Goal: Task Accomplishment & Management: Complete application form

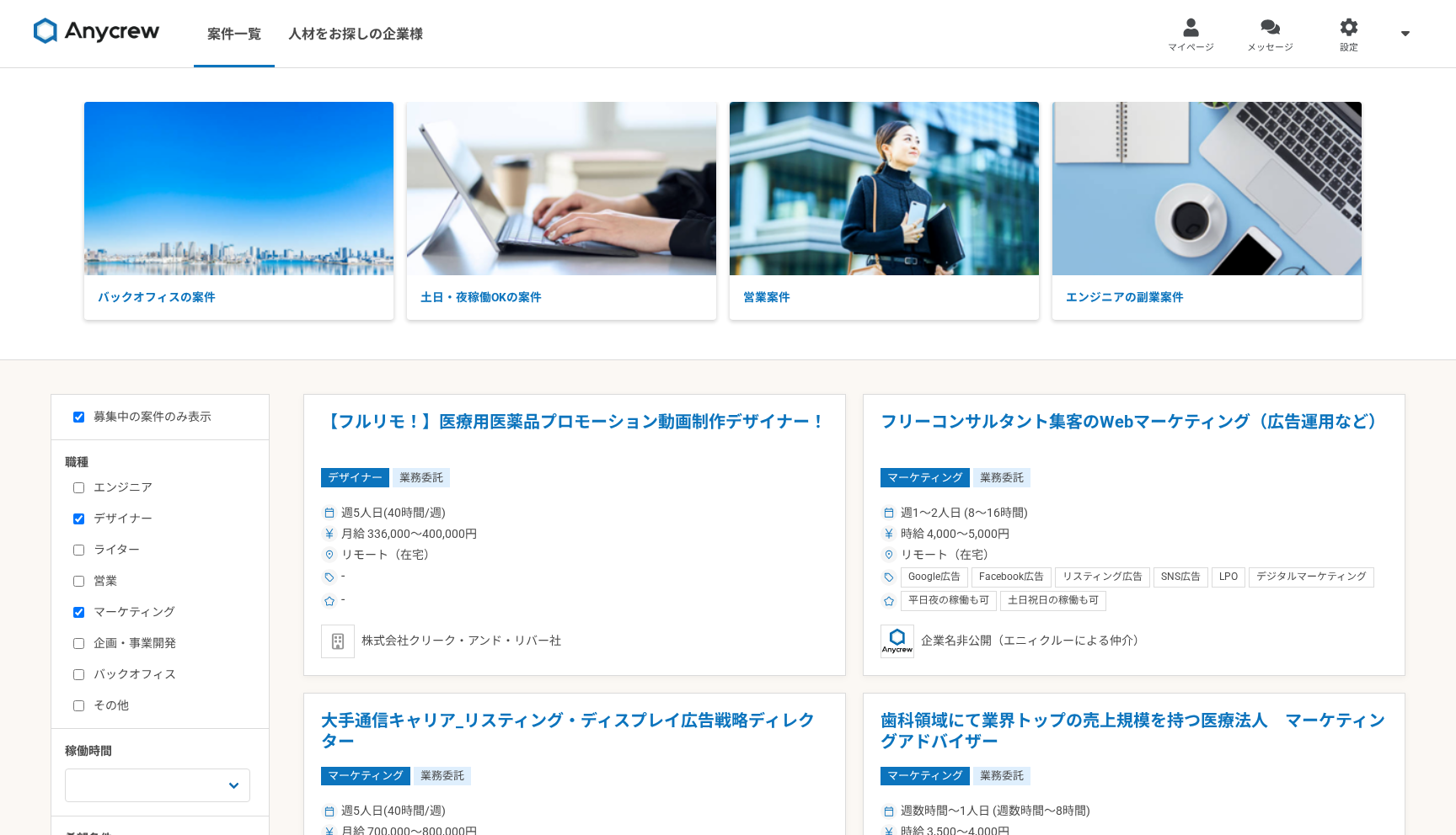
drag, startPoint x: 175, startPoint y: 27, endPoint x: 65, endPoint y: 27, distance: 110.0
click at [65, 27] on div "案件一覧 人材をお探しの企業様" at bounding box center [225, 34] width 450 height 68
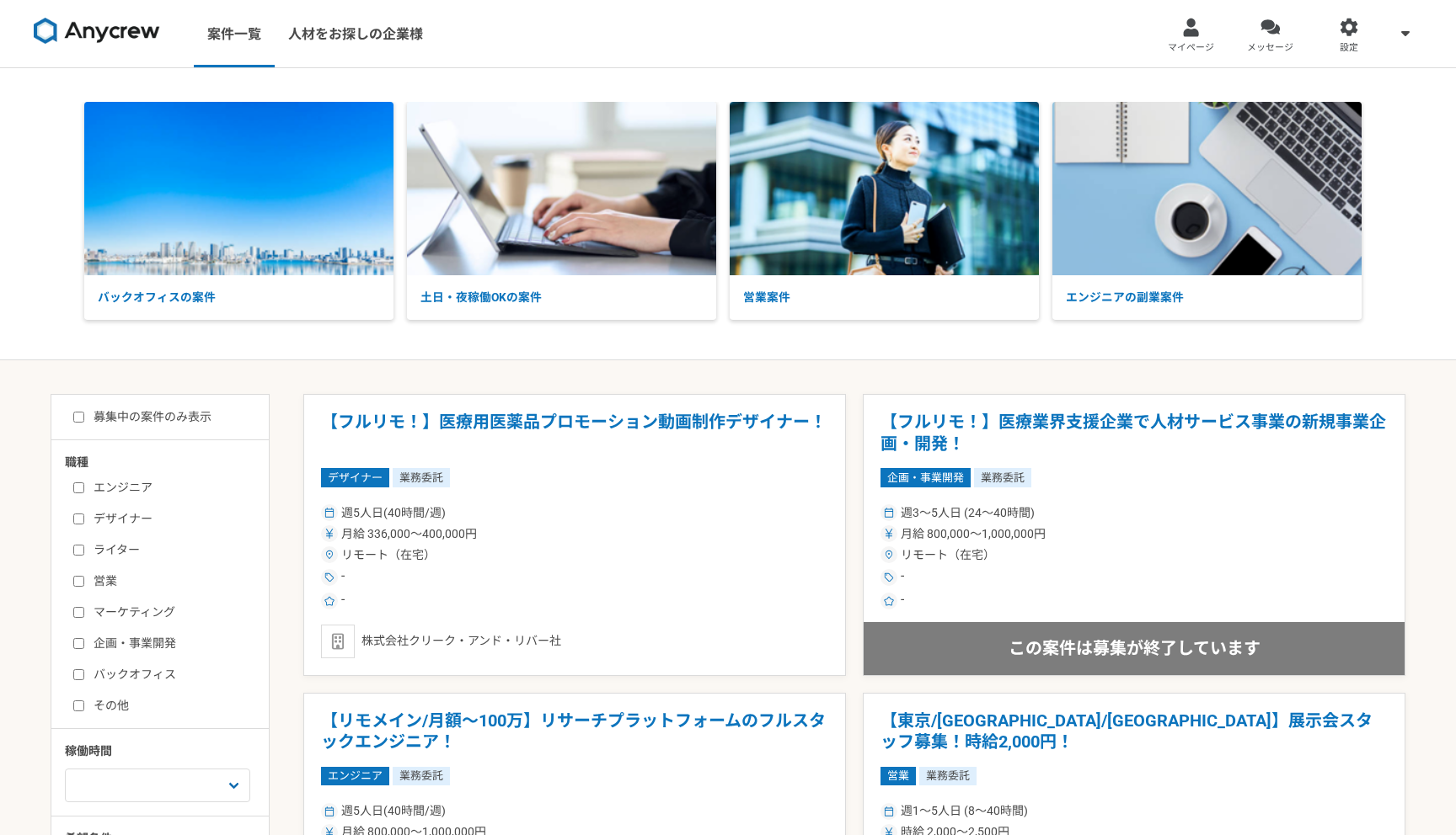
click at [151, 410] on label "募集中の案件のみ表示" at bounding box center [142, 418] width 138 height 18
click at [85, 412] on input "募集中の案件のみ表示" at bounding box center [79, 417] width 11 height 11
checkbox input "true"
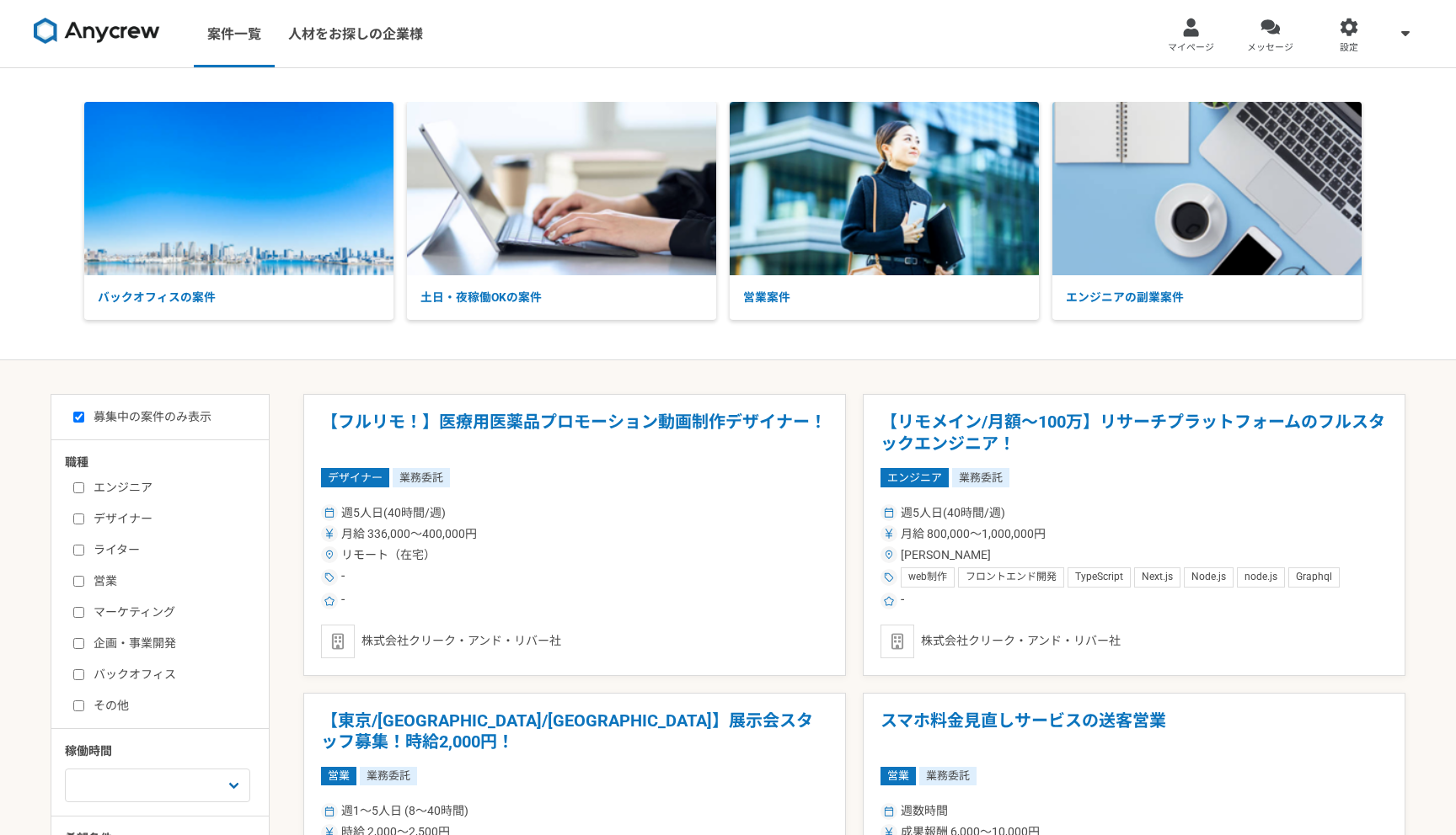
click at [105, 608] on label "マーケティング" at bounding box center [170, 612] width 194 height 18
click at [85, 608] on input "マーケティング" at bounding box center [79, 612] width 11 height 11
checkbox input "true"
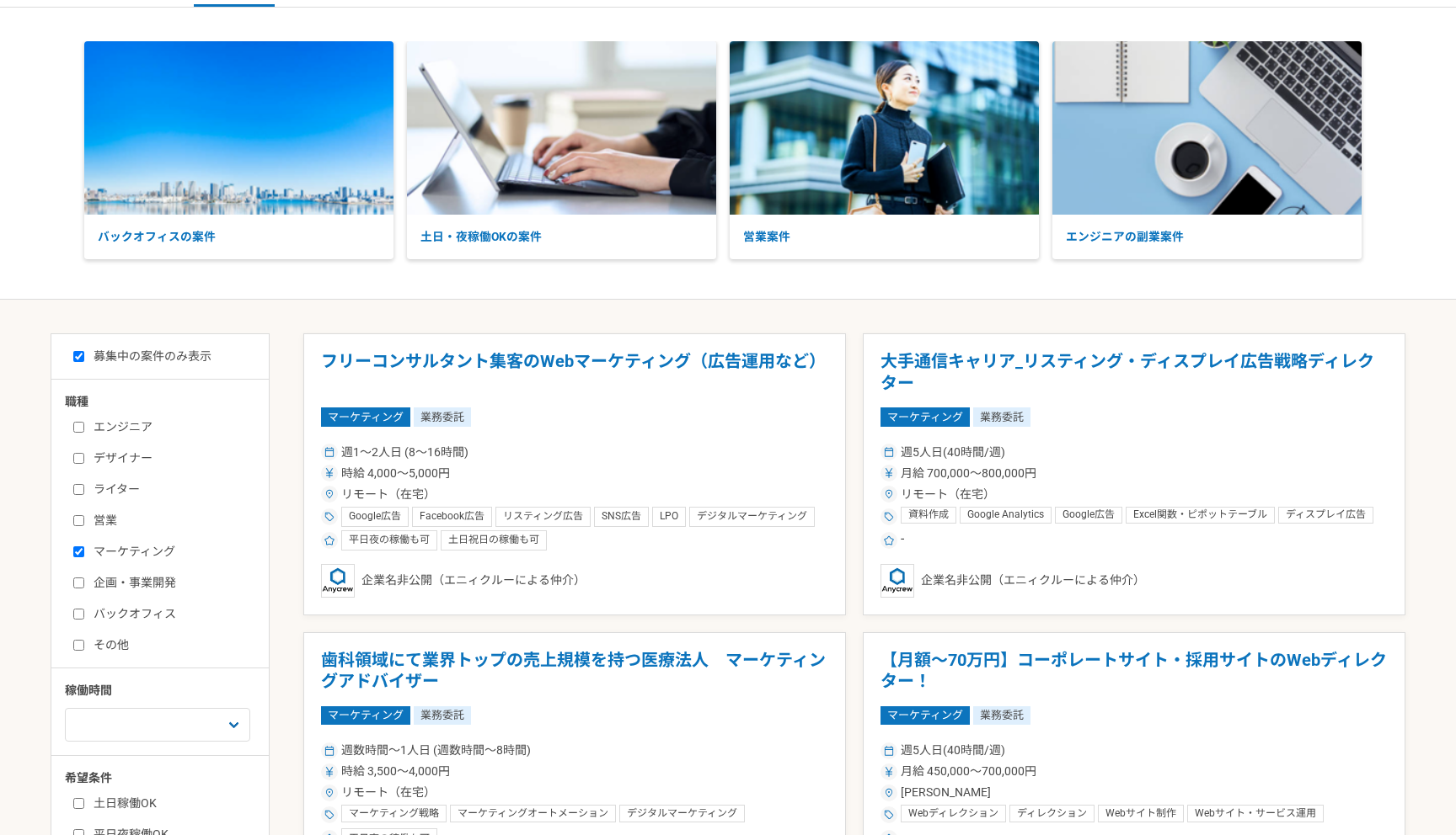
scroll to position [70, 0]
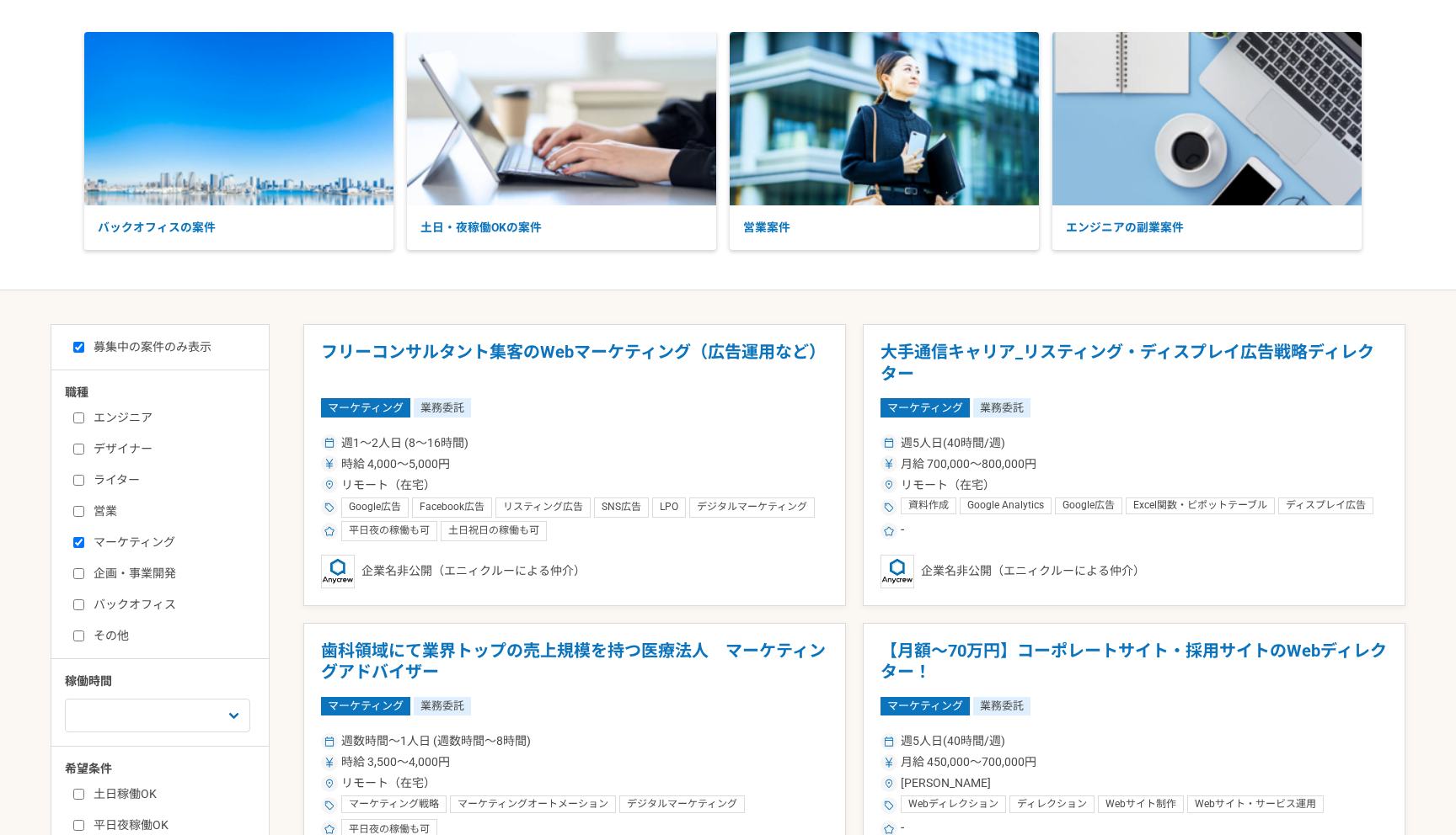
click at [112, 437] on div "エンジニア デザイナー ライター 営業 マーケティング 企画・事業開発 バックオフィス その他" at bounding box center [165, 525] width 202 height 241
click at [109, 450] on label "デザイナー" at bounding box center [170, 449] width 194 height 18
click at [85, 450] on input "デザイナー" at bounding box center [79, 448] width 11 height 11
checkbox input "true"
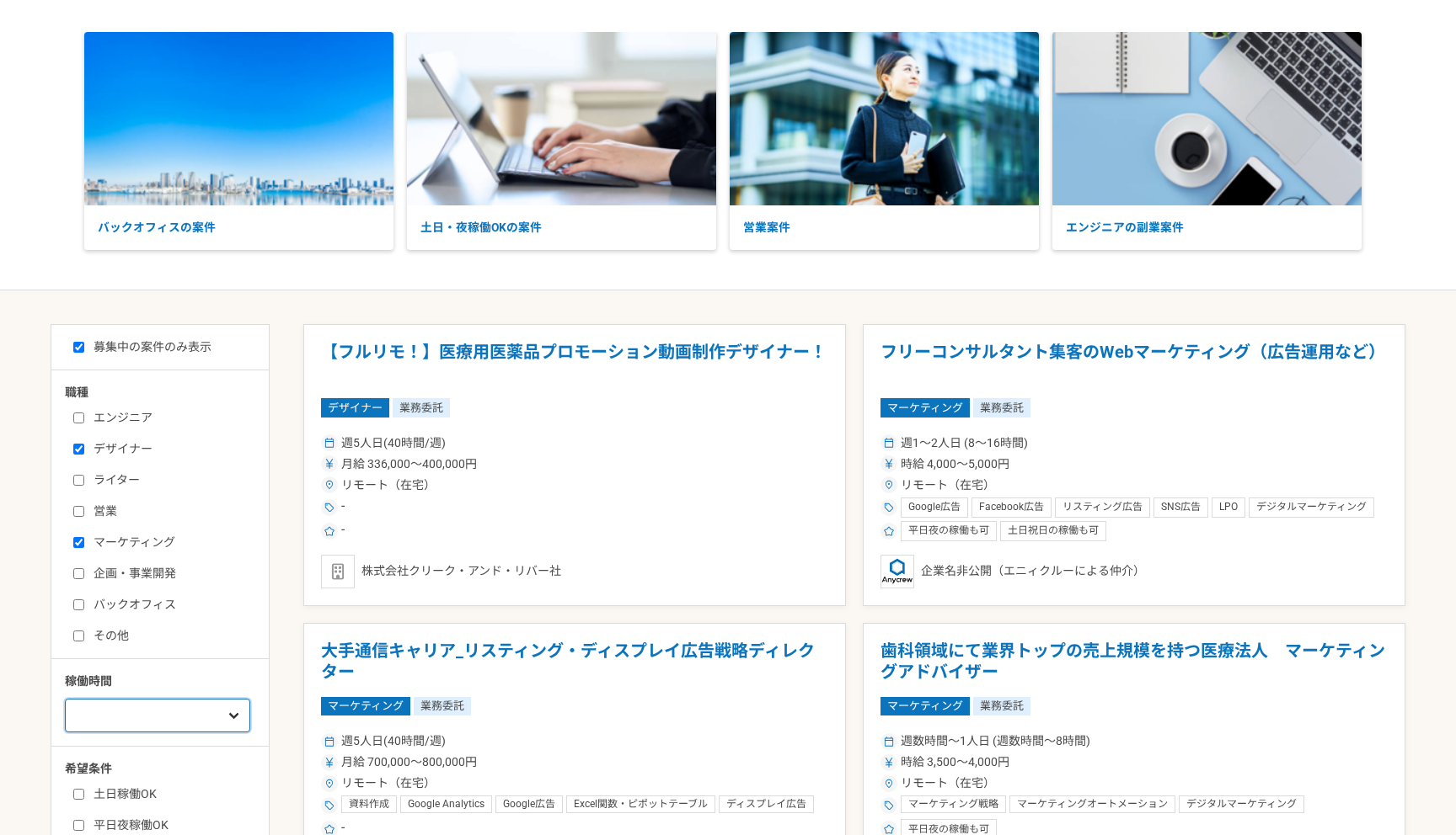
click at [197, 711] on select "週1人日（8時間）以下 週2人日（16時間）以下 週3人日（24時間）以下 週4人日（32時間）以下 週5人日（40時間）以下" at bounding box center [157, 716] width 185 height 34
select select "3"
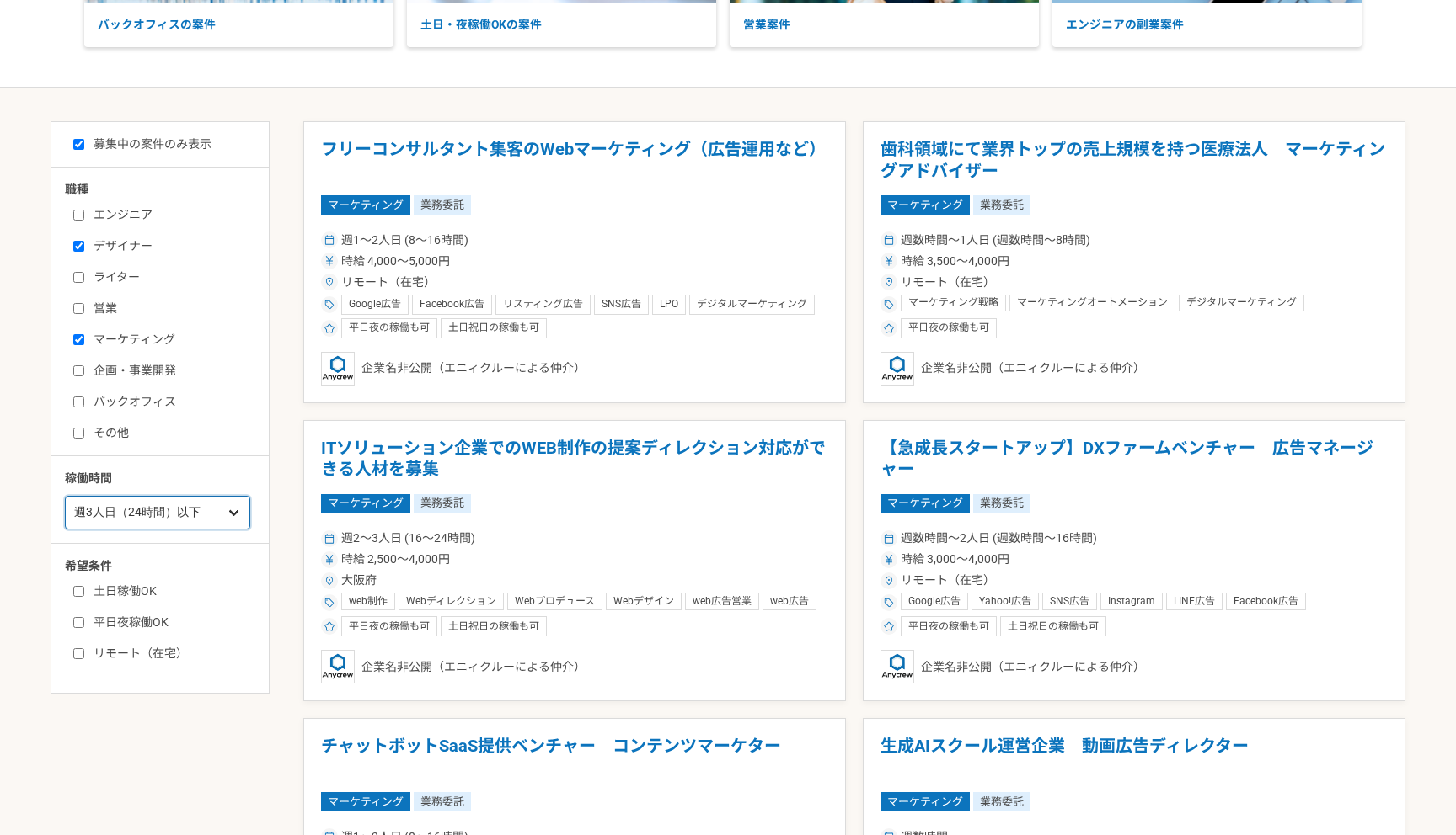
scroll to position [350, 0]
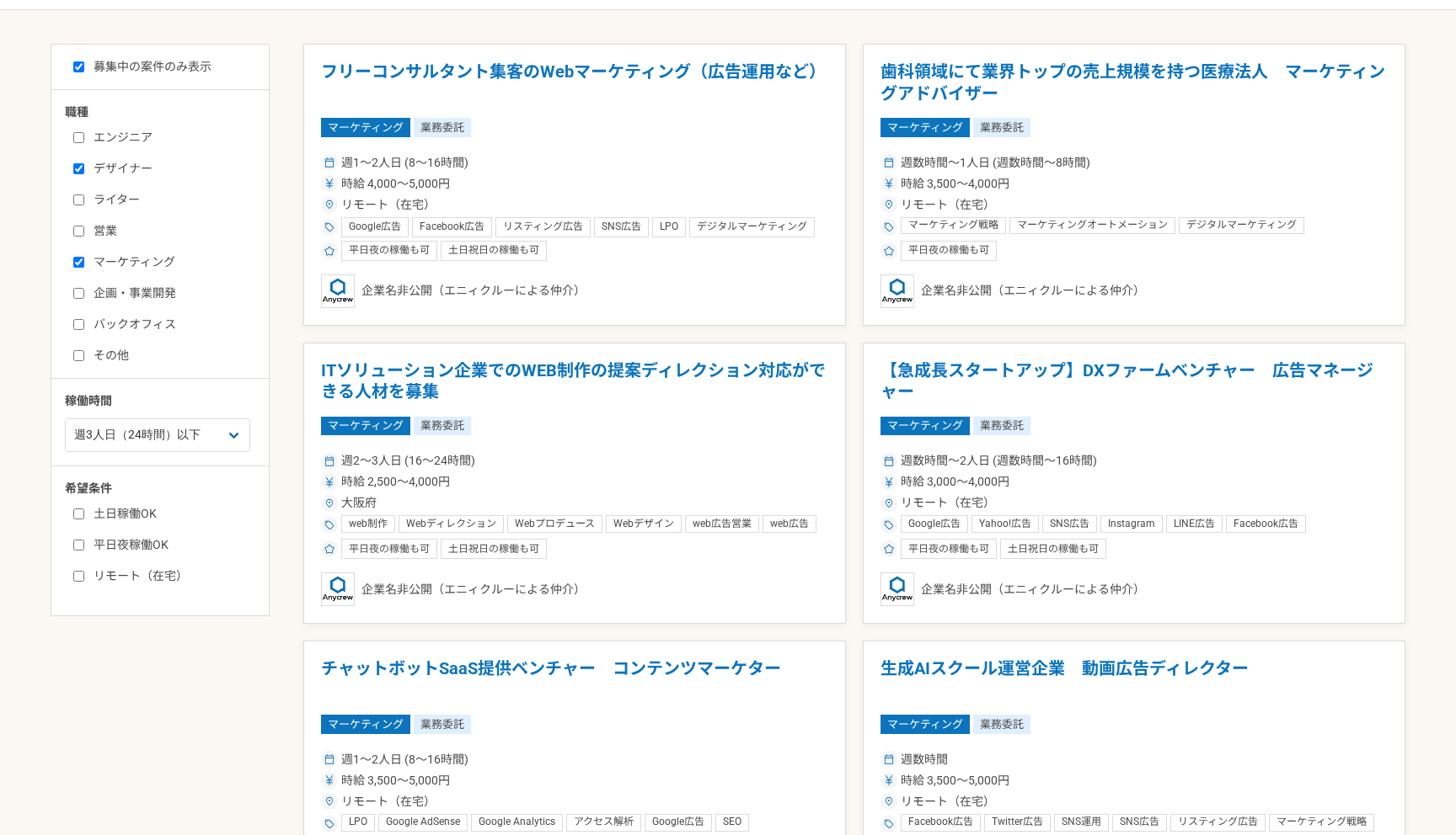
click at [133, 582] on label "リモート（在宅）" at bounding box center [170, 577] width 194 height 18
click at [85, 582] on input "リモート（在宅）" at bounding box center [79, 576] width 11 height 11
checkbox input "true"
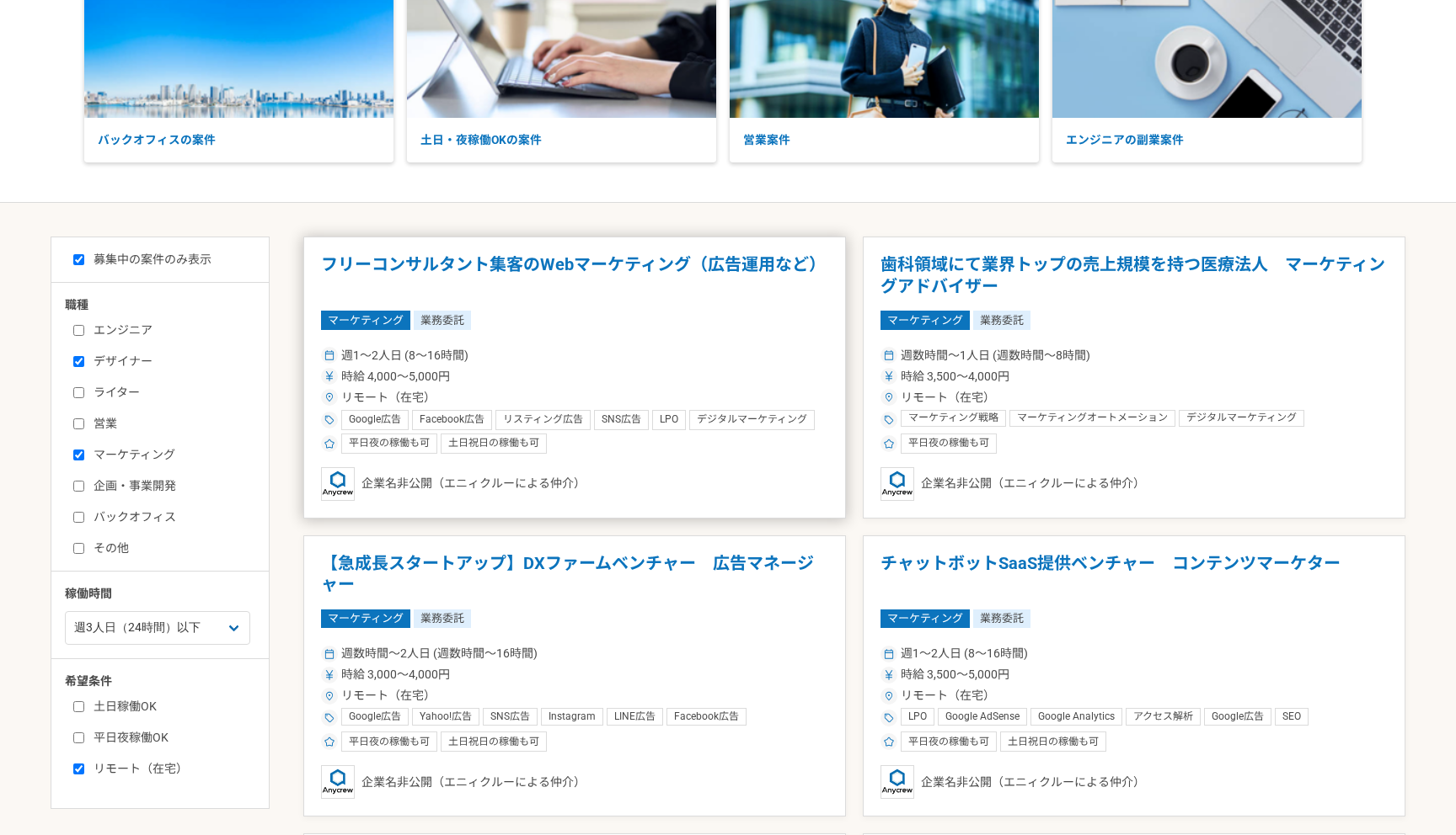
scroll to position [157, 0]
click at [578, 269] on h1 "フリーコンサルタント集客のWebマーケティング（広告運用など）" at bounding box center [575, 276] width 507 height 43
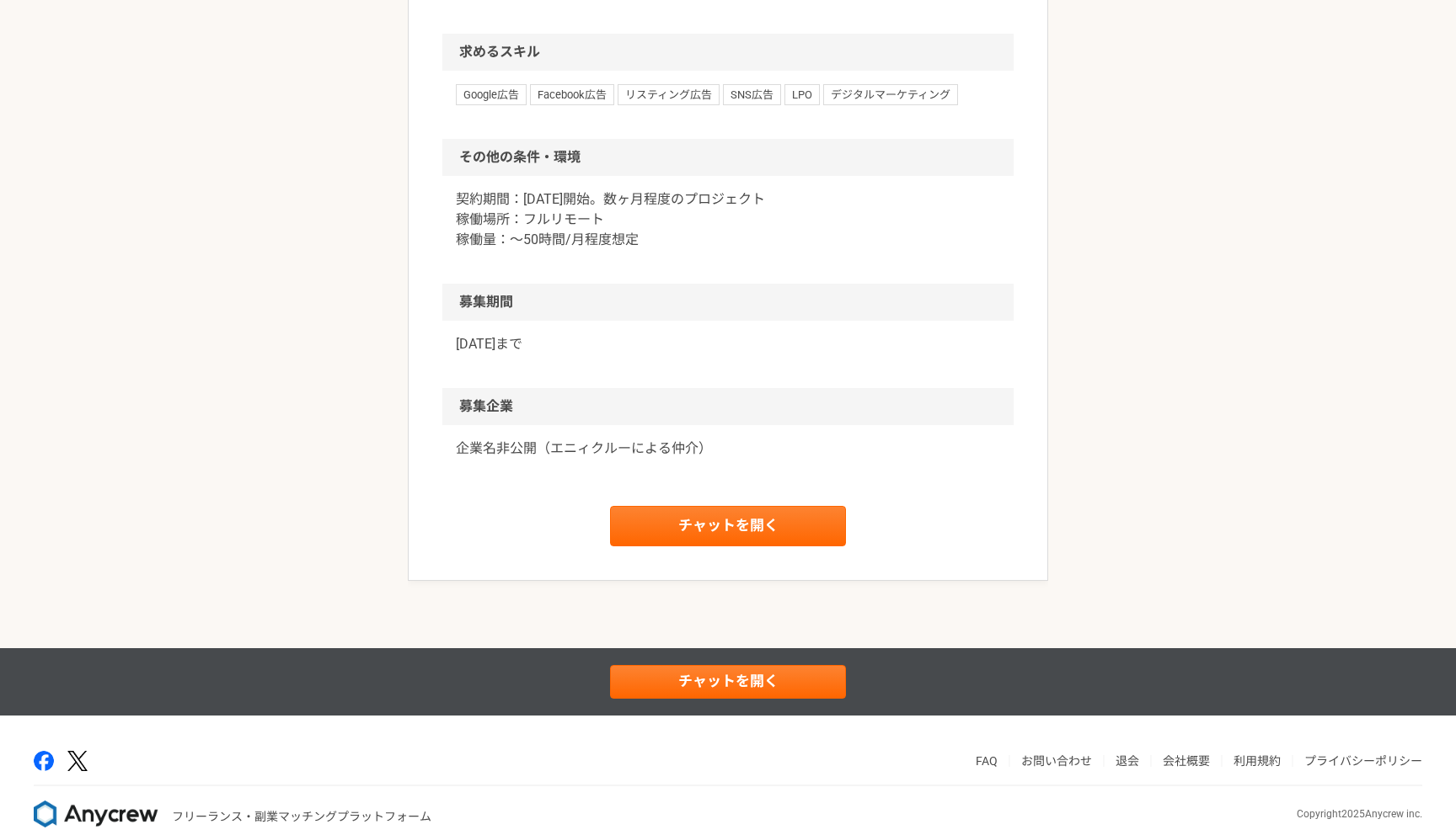
scroll to position [1055, 0]
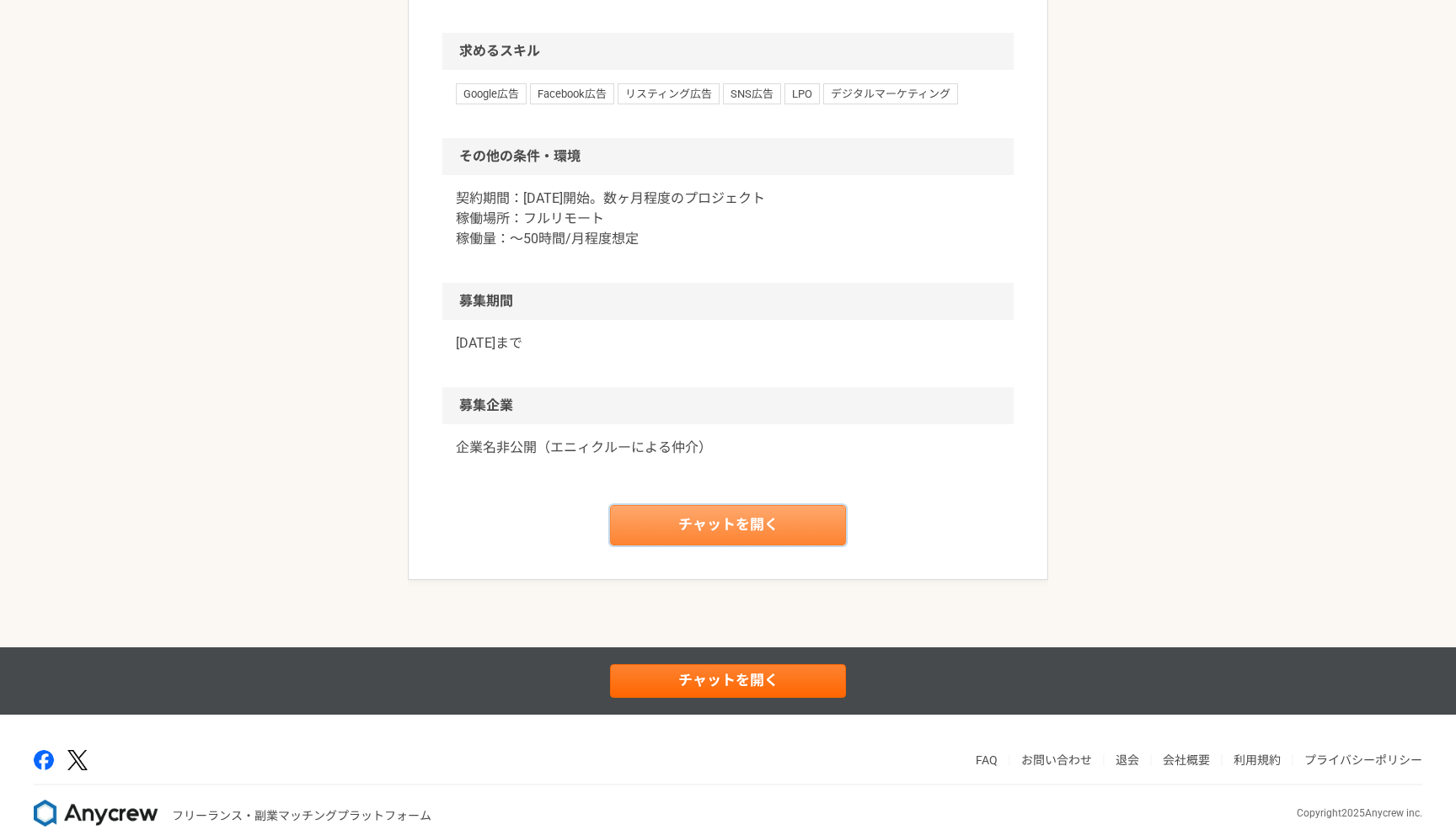
click at [685, 541] on link "チャットを開く" at bounding box center [727, 525] width 236 height 41
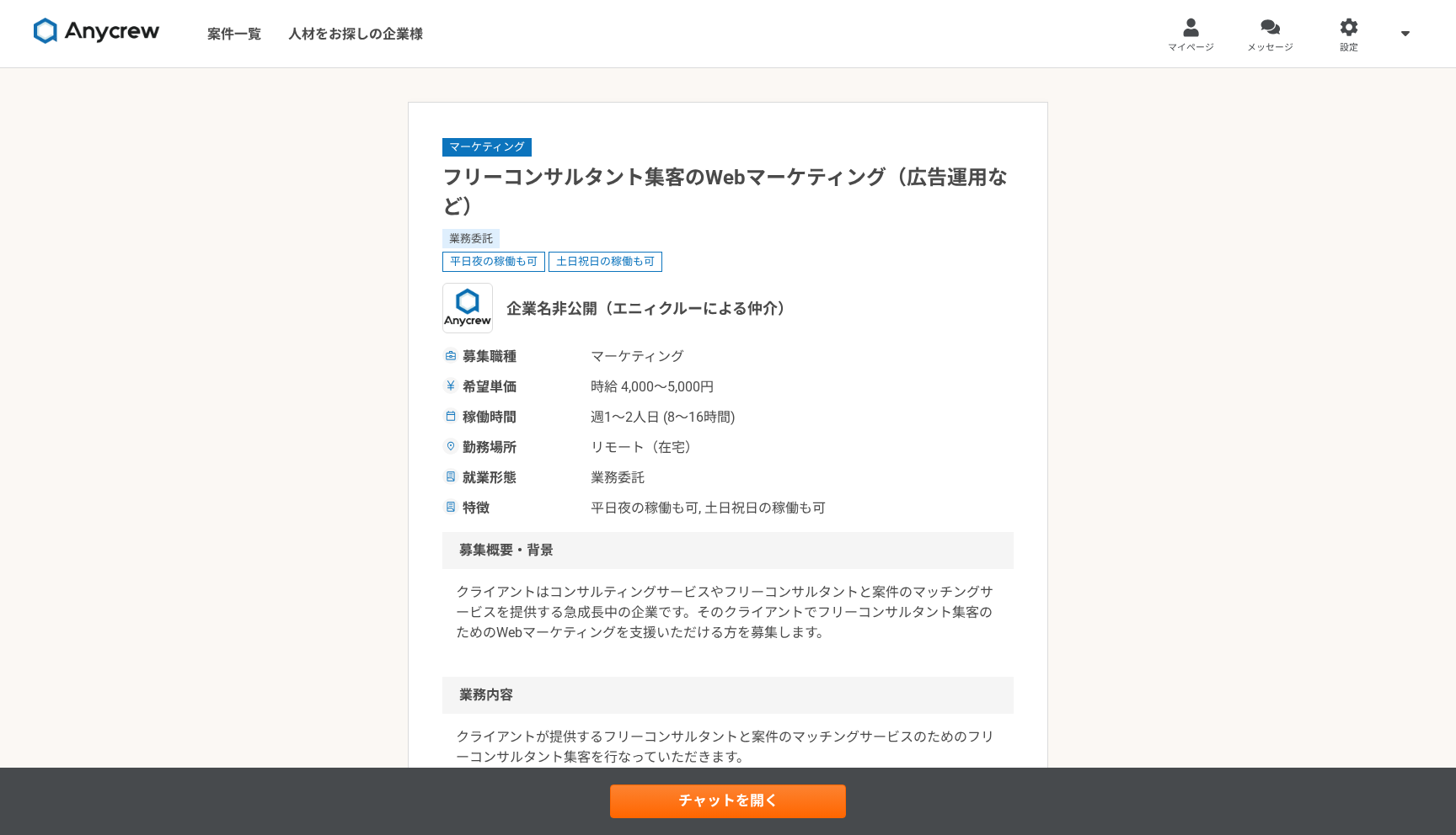
select select "3"
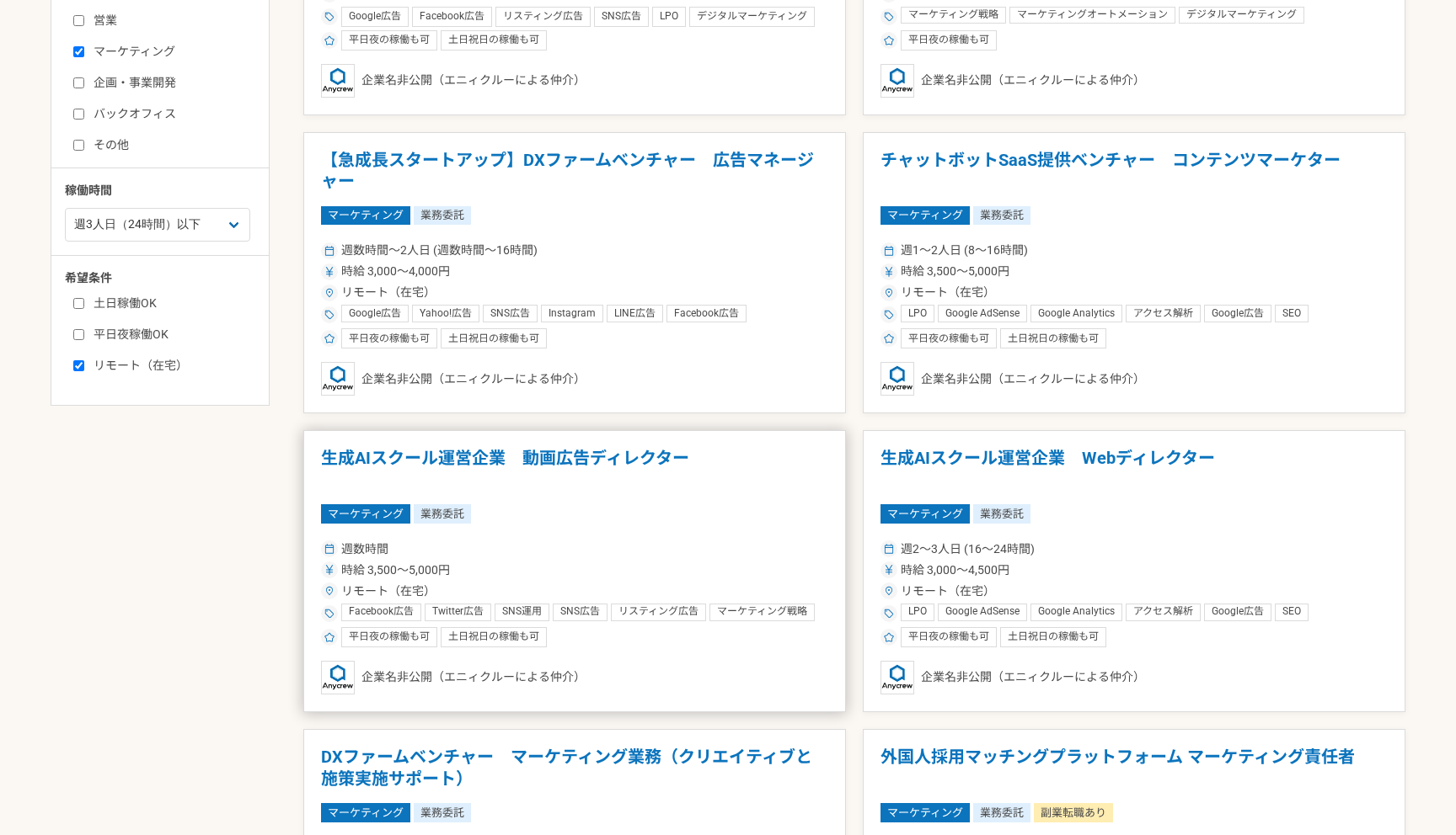
scroll to position [563, 0]
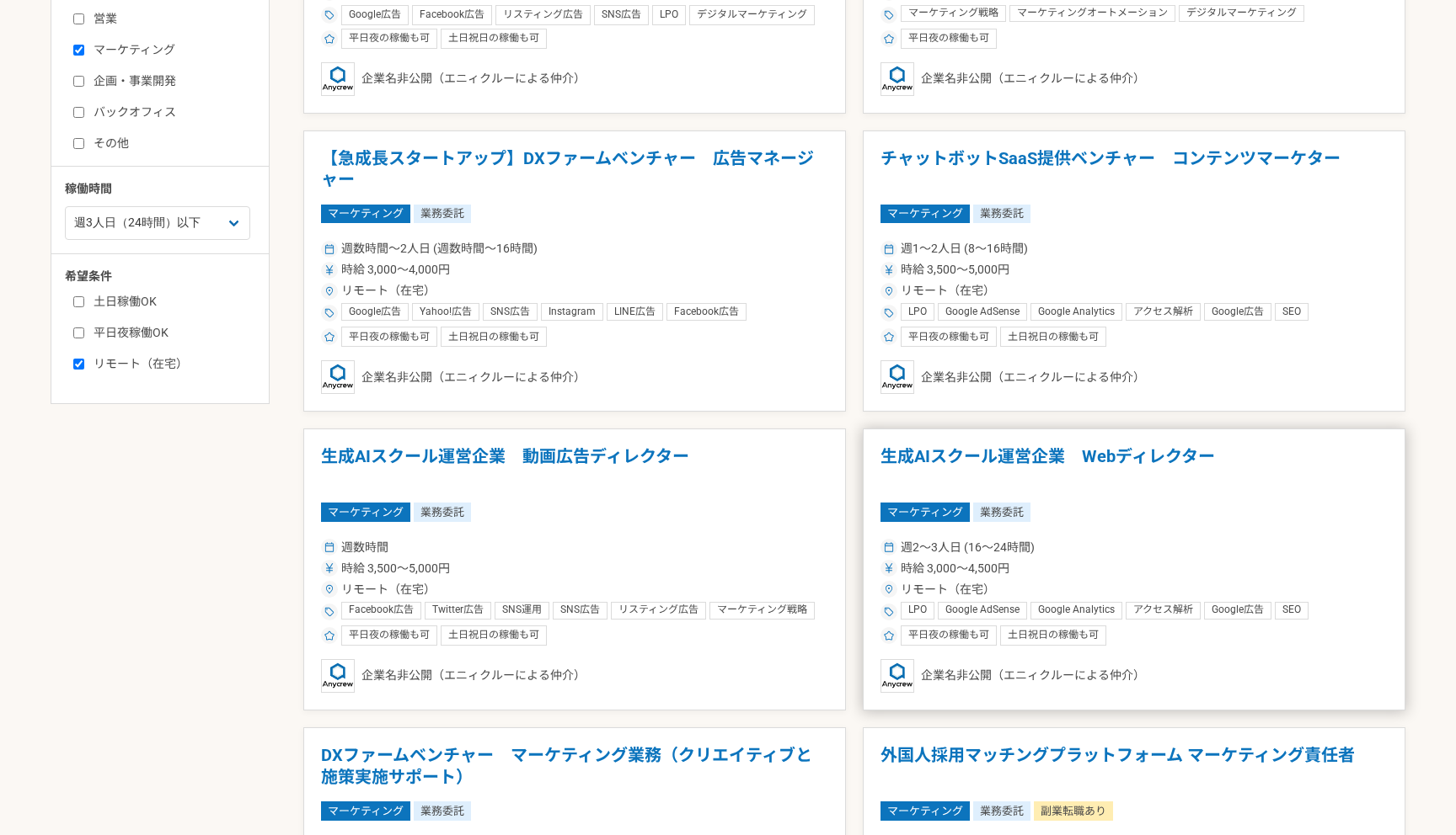
click at [1117, 487] on h1 "生成AIスクール運営企業　Webディレクター" at bounding box center [1134, 467] width 507 height 43
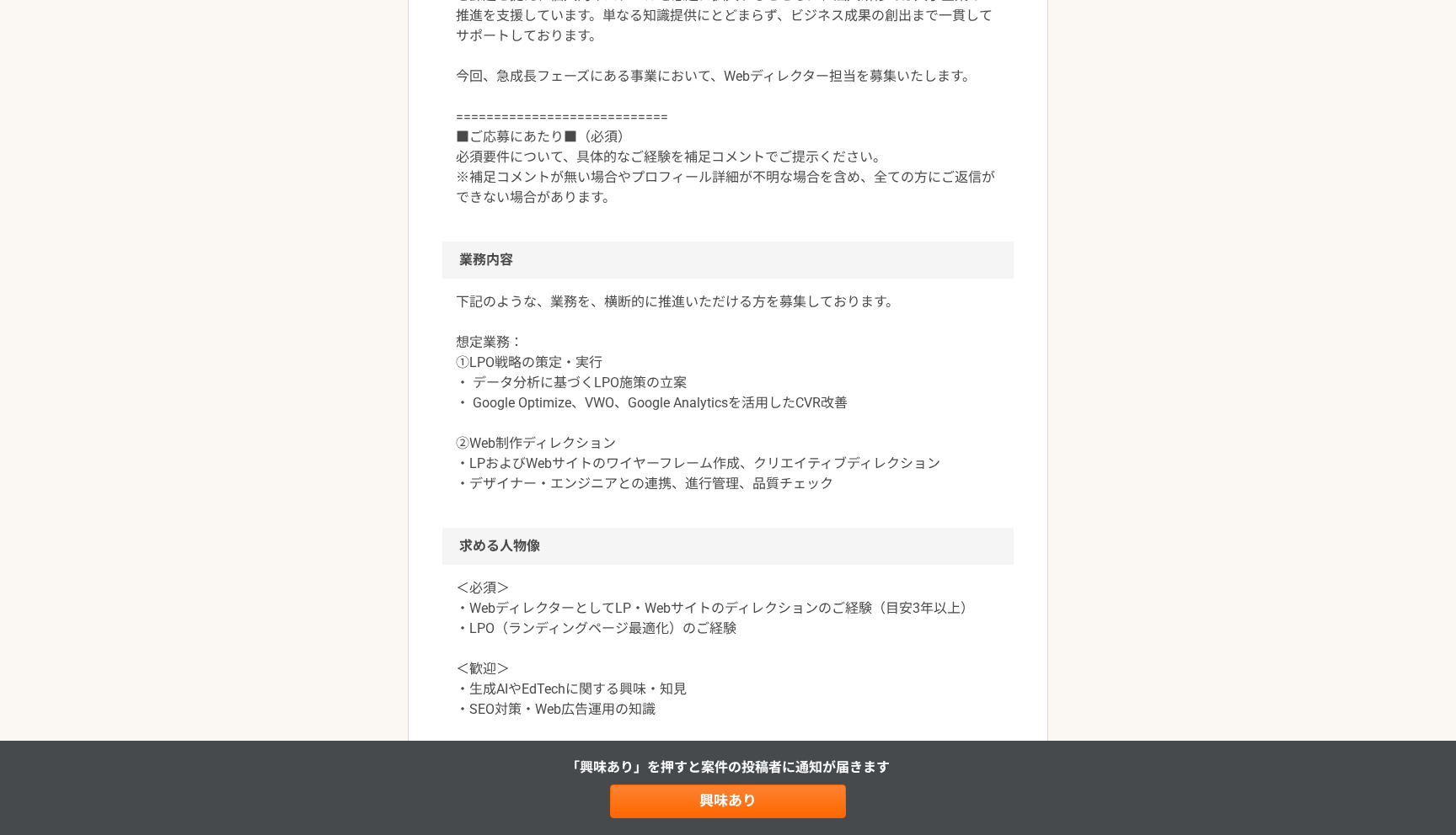
scroll to position [650, 0]
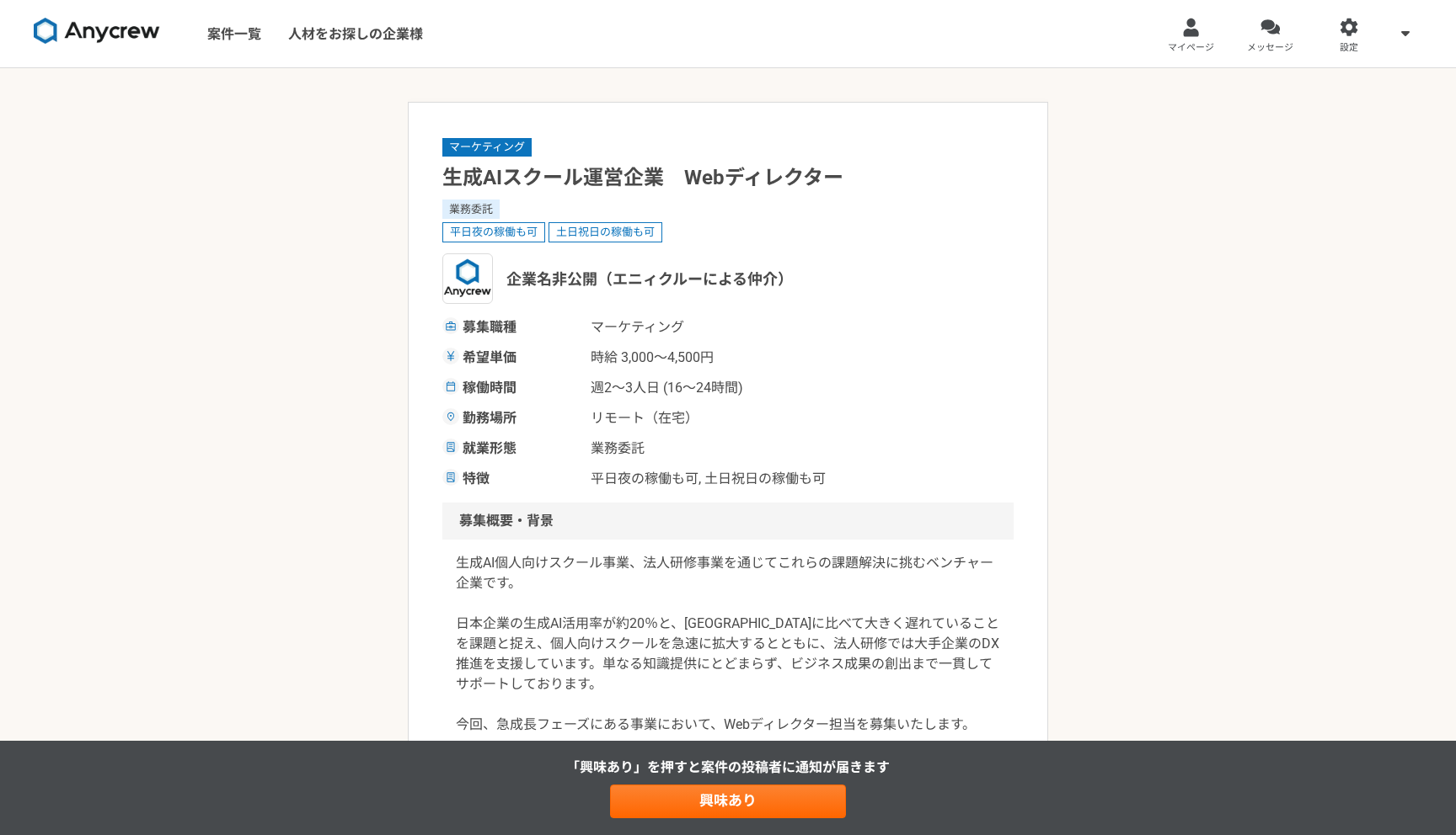
select select "3"
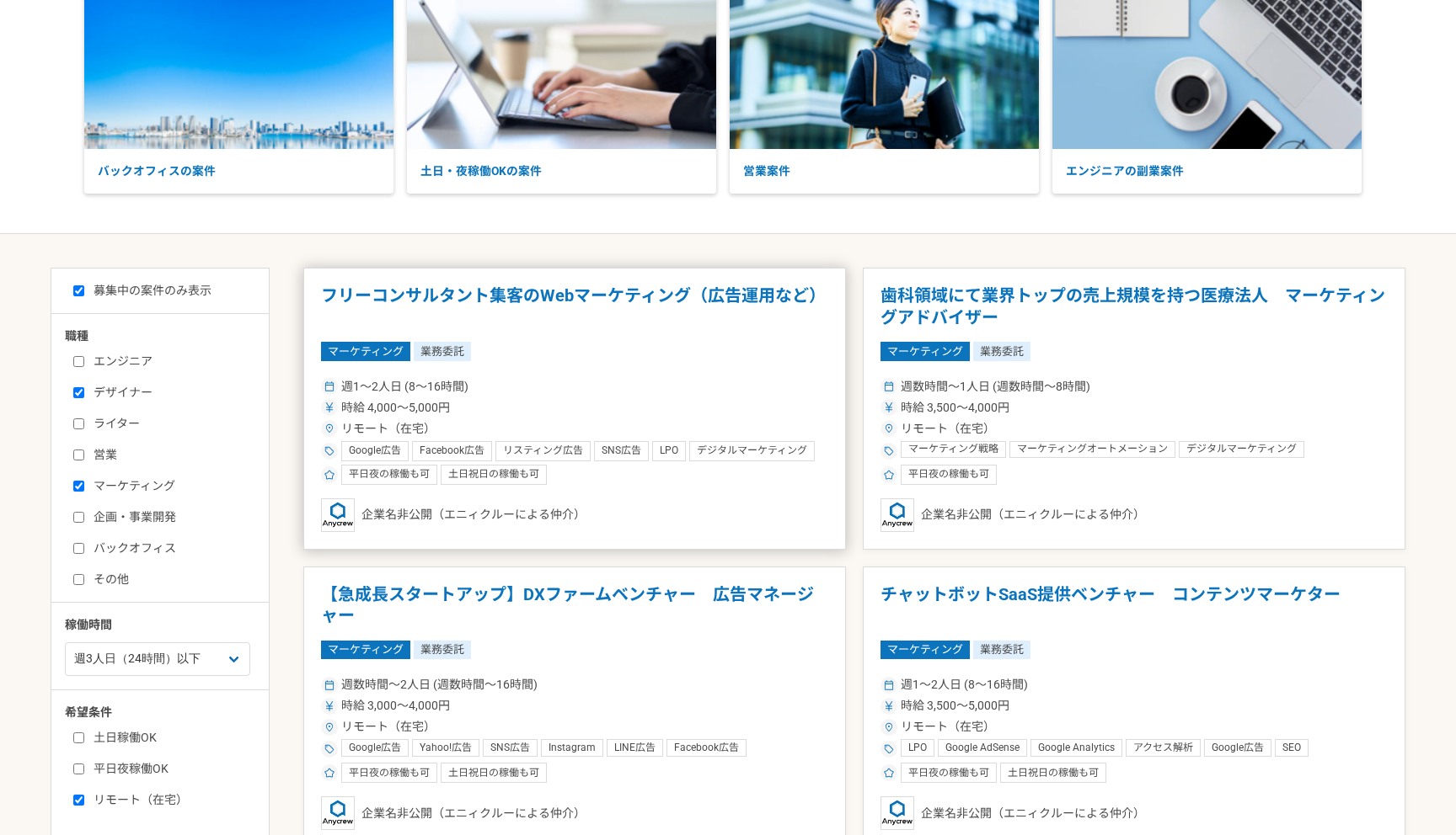
scroll to position [127, 0]
click at [680, 642] on div "マーケティング 業務委託" at bounding box center [575, 649] width 507 height 19
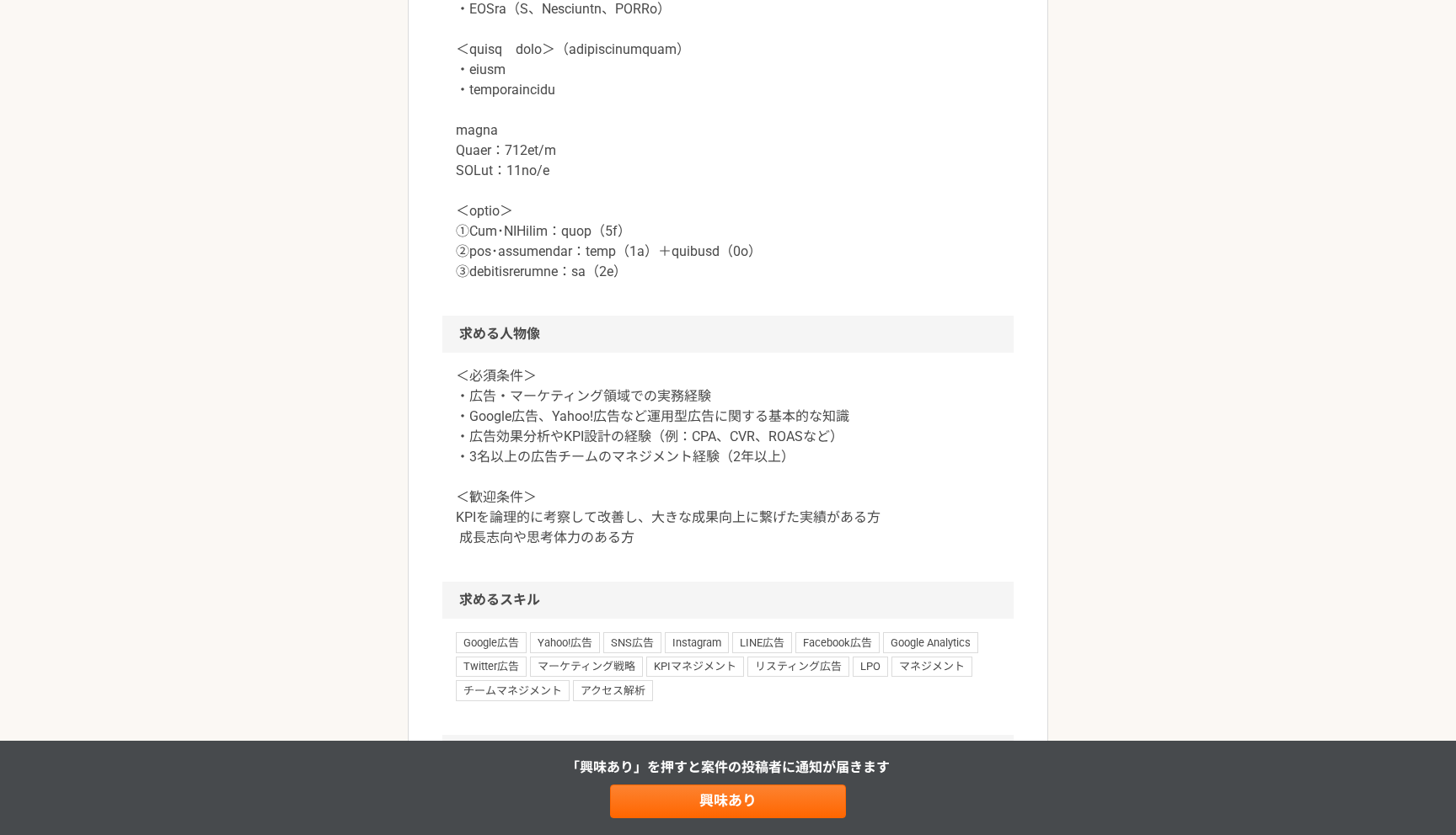
scroll to position [1653, 0]
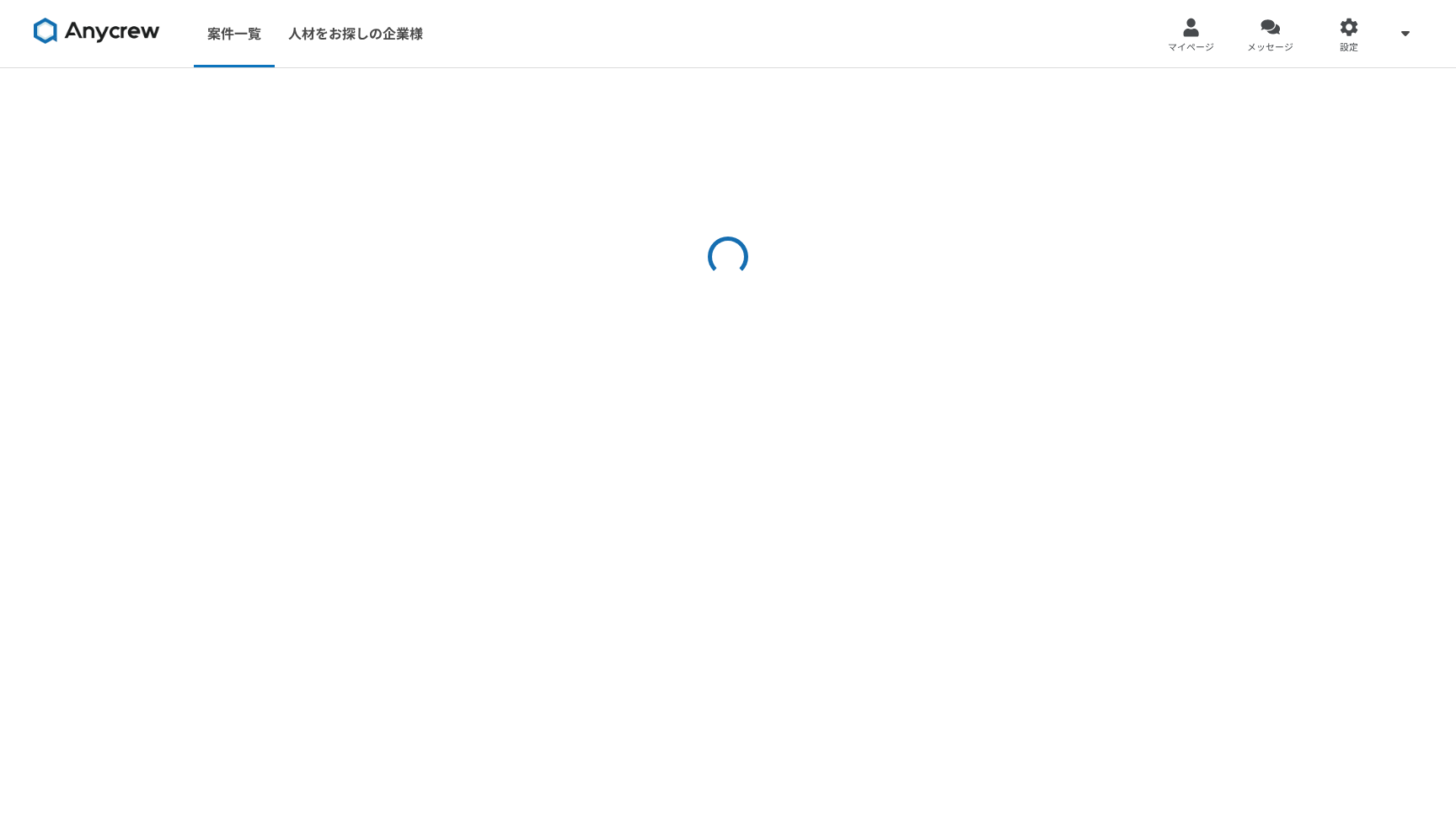
select select "3"
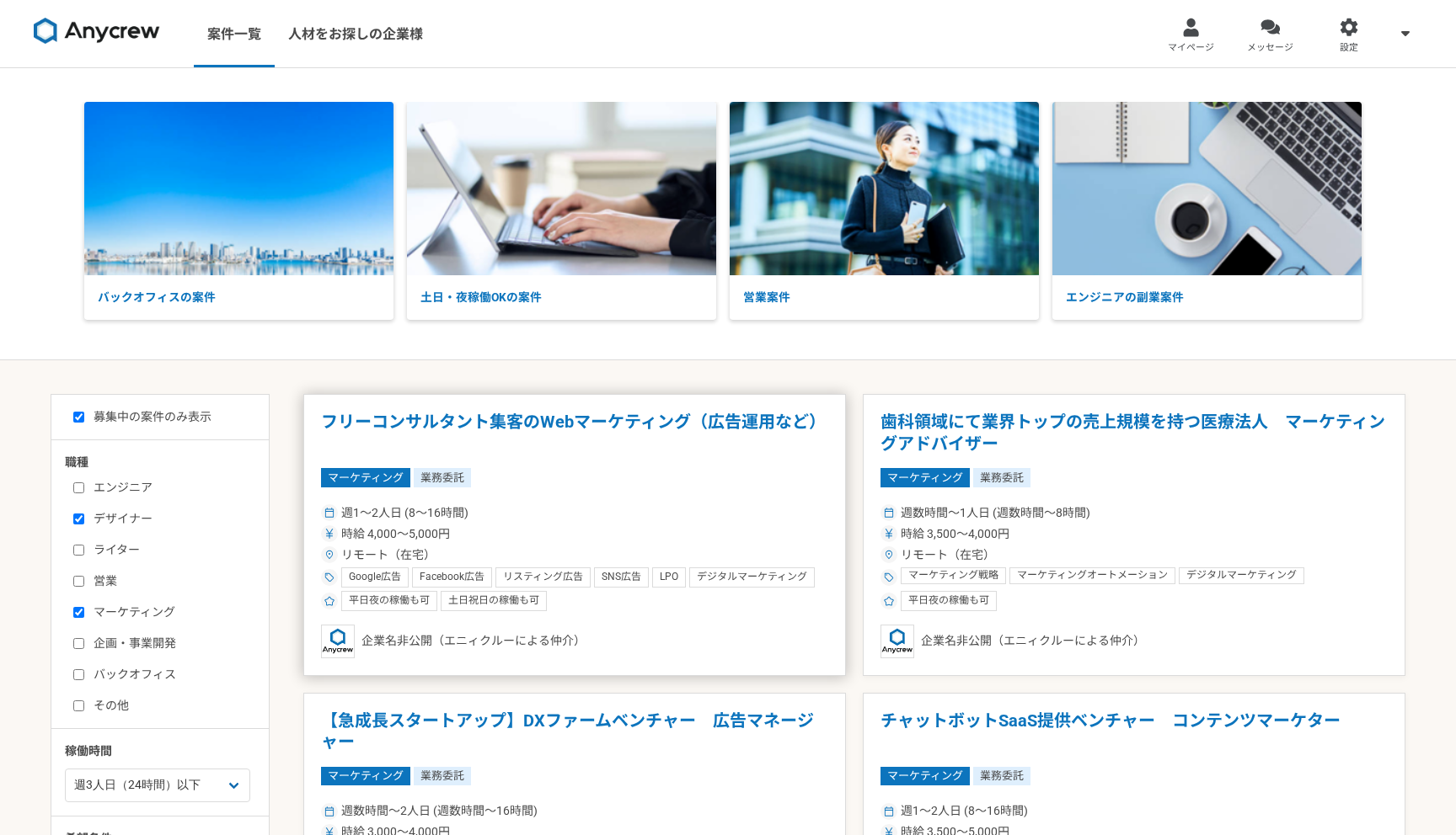
click at [595, 463] on article "フリーコンサルタント集客のWebマーケティング（広告運用など） マーケティング 業務委託 週1〜2人日 (8〜16時間) 時給 4,000〜5,000円 リモ…" at bounding box center [574, 535] width 542 height 282
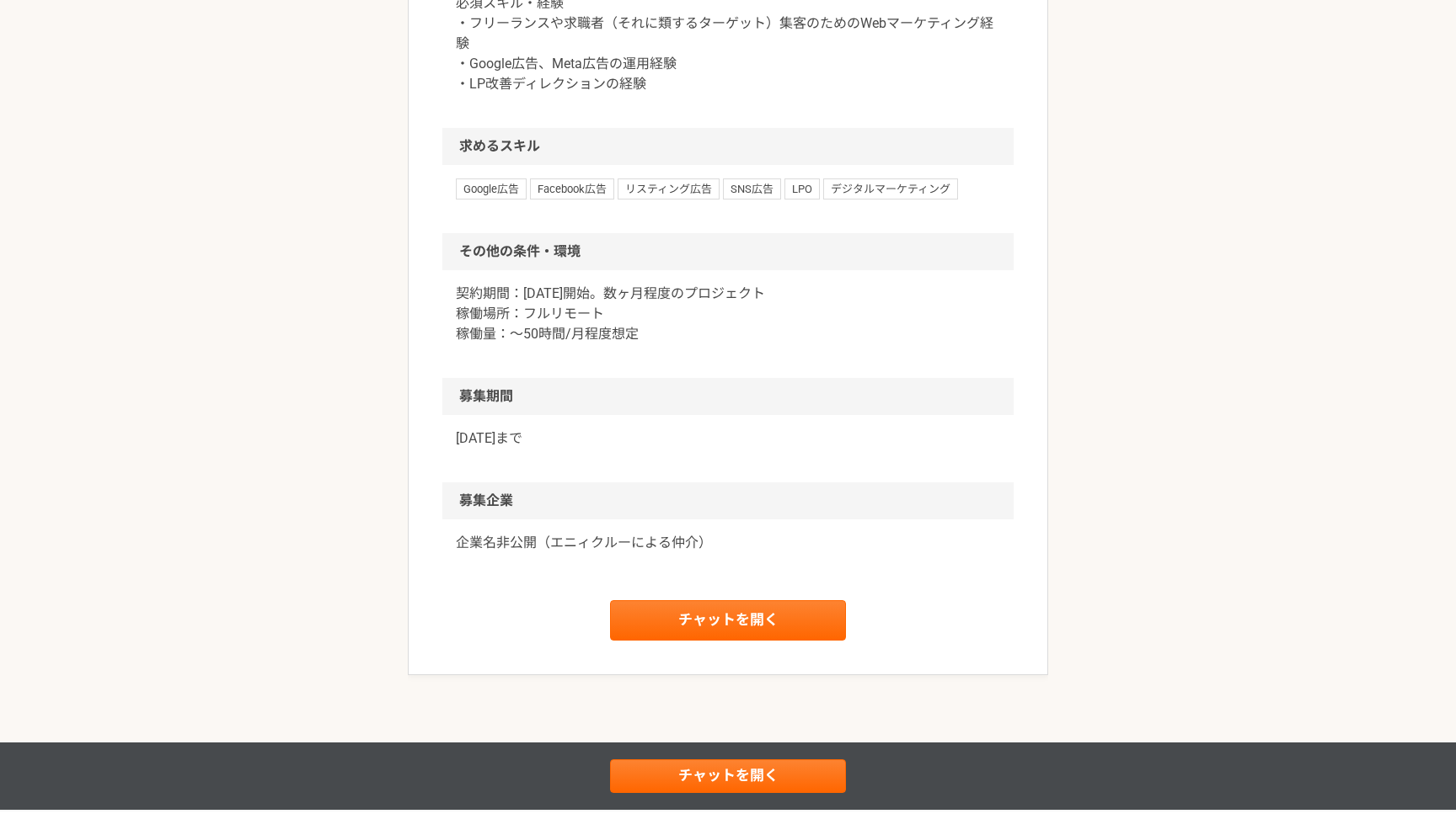
scroll to position [961, 0]
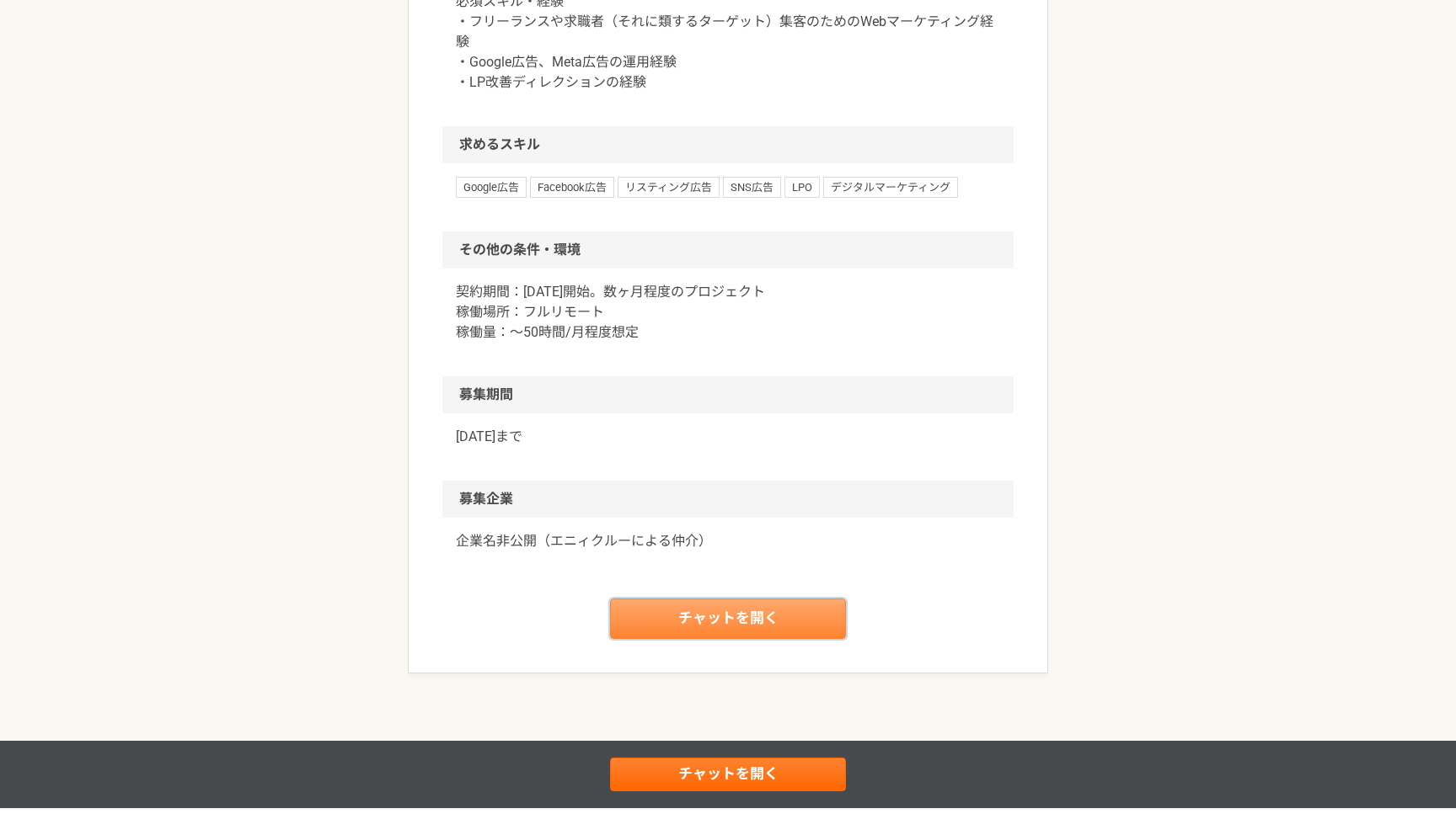
click at [741, 639] on link "チャットを開く" at bounding box center [727, 618] width 236 height 41
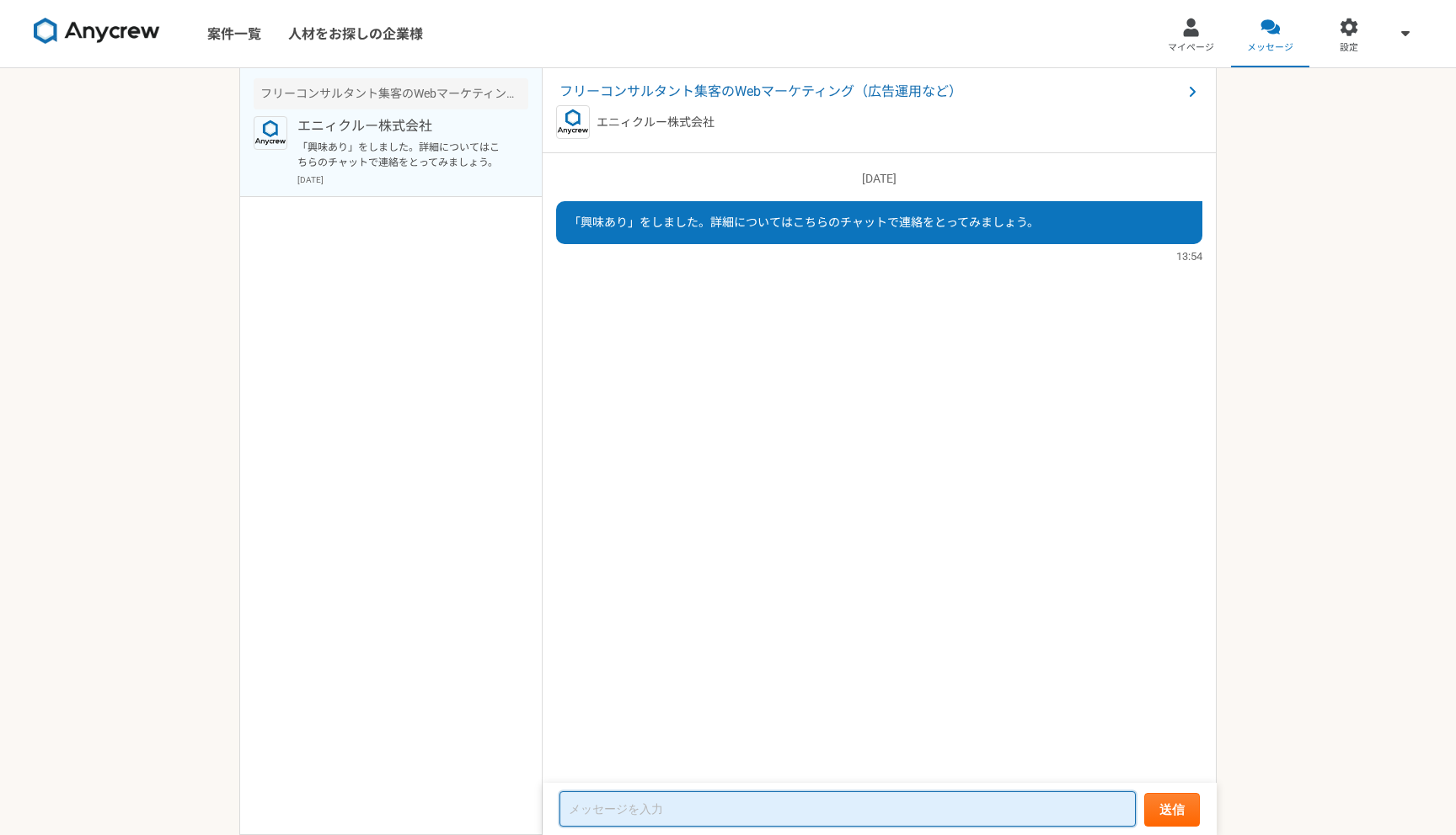
click at [756, 808] on textarea at bounding box center [846, 809] width 576 height 36
paste textarea "はじめまして、原口秋帆（はらぐち あきほ）と申します。 掲載されていた◯◯（案件名）に興味があり、詳しくお話を伺えればと思いご連絡しました。 SNS運用や広告…"
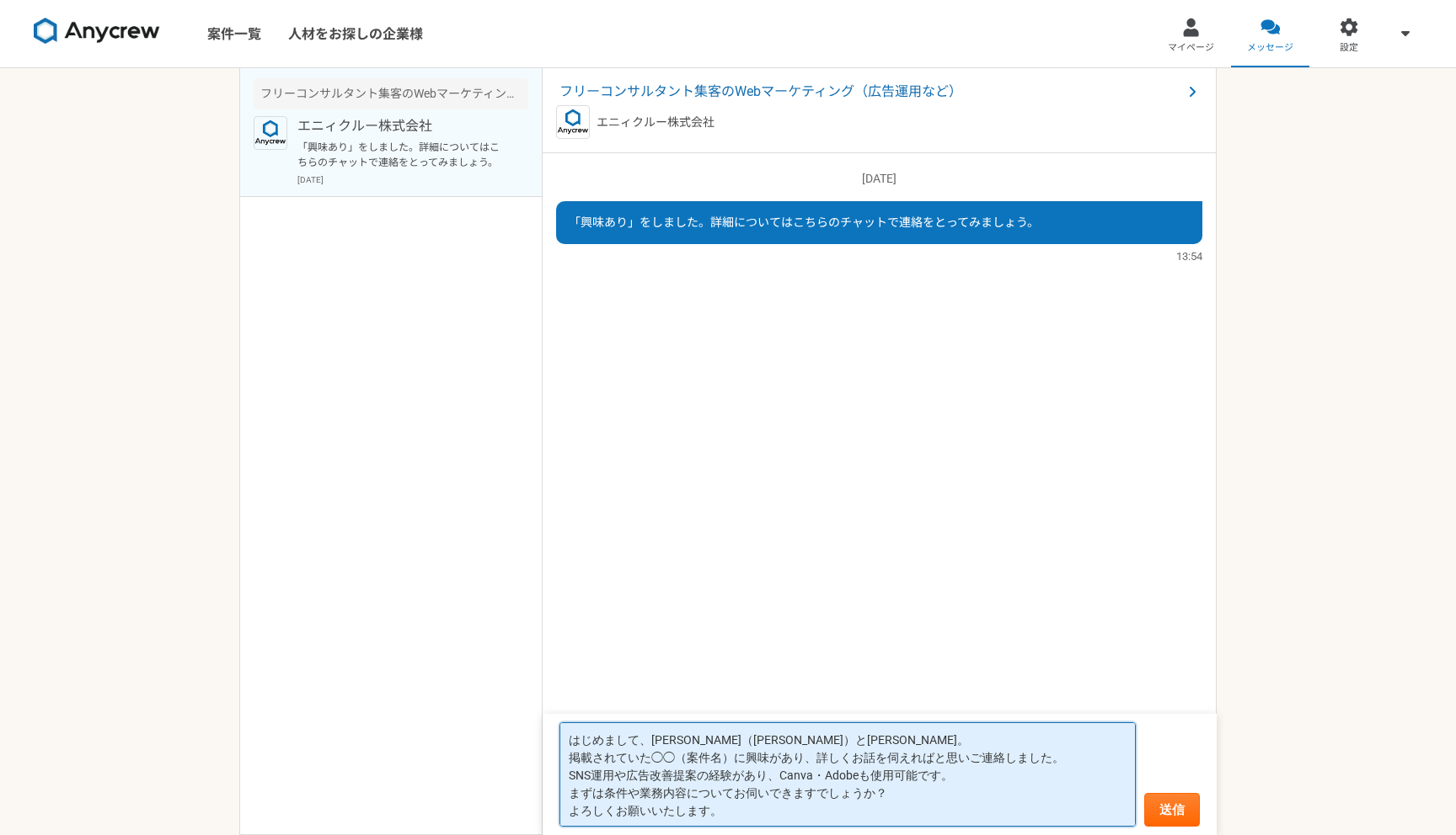
drag, startPoint x: 730, startPoint y: 756, endPoint x: 652, endPoint y: 752, distance: 78.1
click at [652, 752] on textarea "はじめまして、原口秋帆（はらぐち あきほ）と申します。 掲載されていた◯◯（案件名）に興味があり、詳しくお話を伺えればと思いご連絡しました。 SNS運用や広告…" at bounding box center [846, 774] width 576 height 104
type textarea "はじめまして、原口秋帆（はらぐち あきほ）と申します。 掲載されていたWEBマーケティングに興味があり、詳しくお話を伺えればと思いご連絡しました。 SNS運用…"
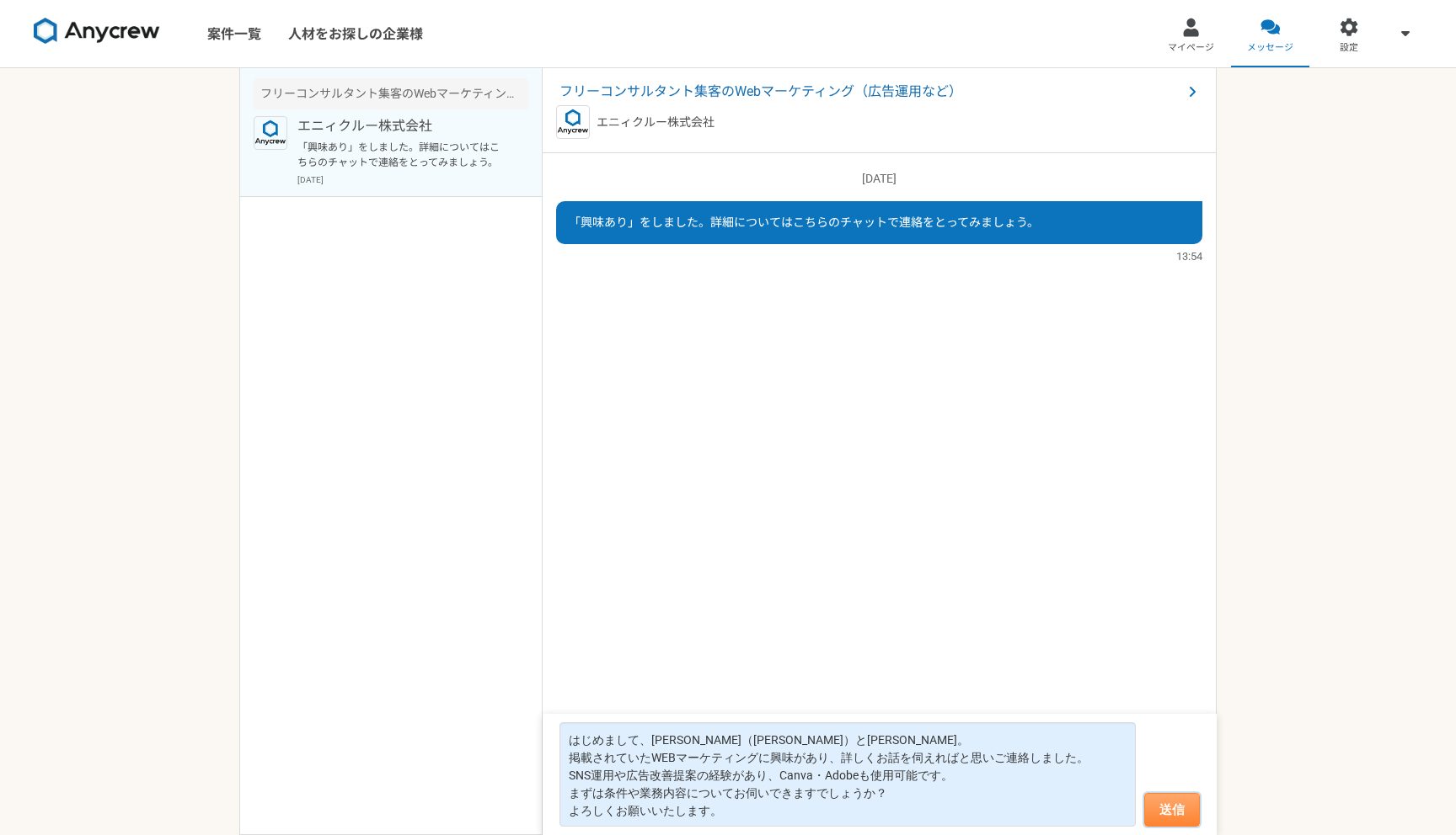
click at [1152, 812] on button "送信" at bounding box center [1172, 810] width 56 height 34
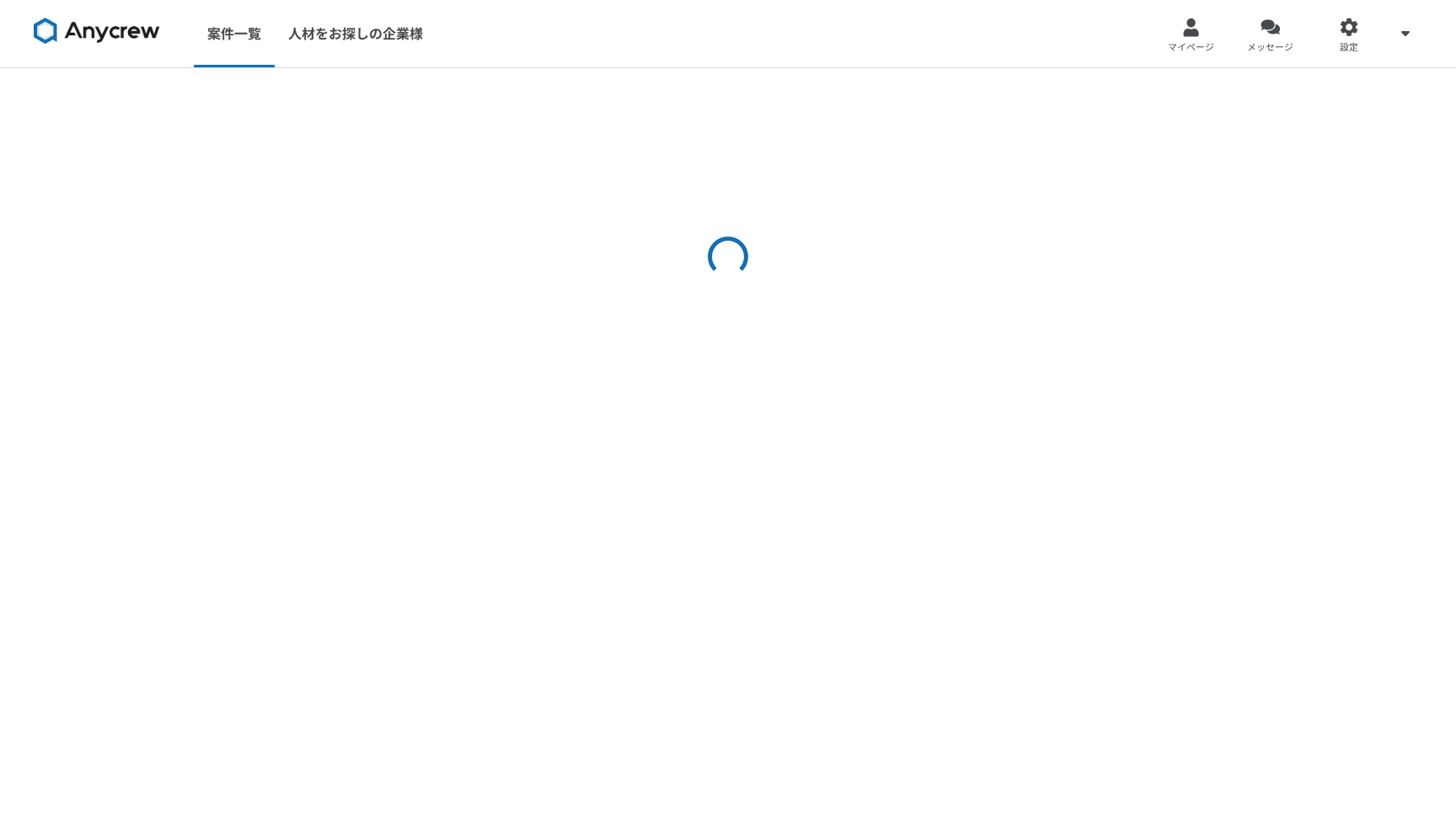
select select "3"
